Goal: Navigation & Orientation: Find specific page/section

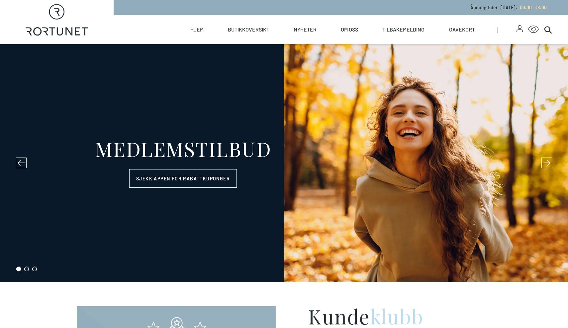
select select "NO"
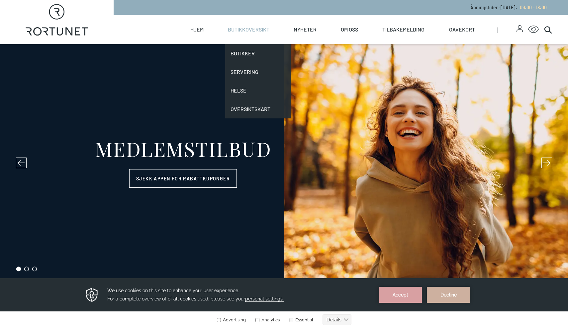
click at [244, 30] on link "Butikkoversikt" at bounding box center [249, 29] width 42 height 29
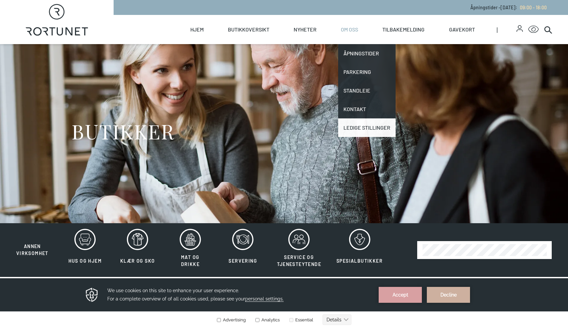
click at [352, 127] on link "Ledige stillinger" at bounding box center [366, 128] width 57 height 19
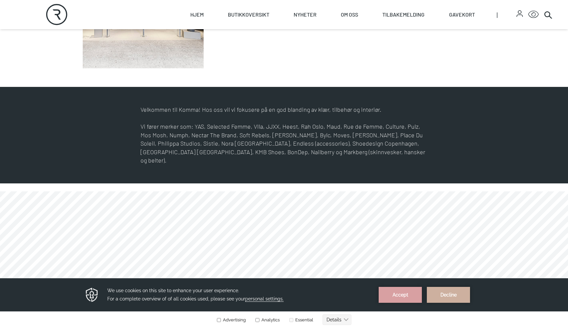
scroll to position [300, 0]
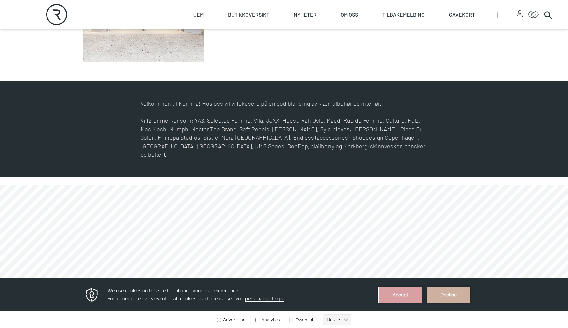
click at [390, 294] on button "Accept" at bounding box center [400, 295] width 43 height 16
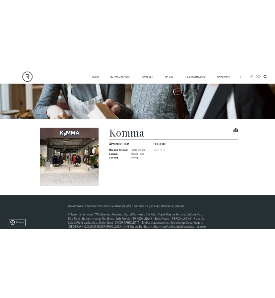
scroll to position [122, 0]
